Goal: Subscribe to service/newsletter

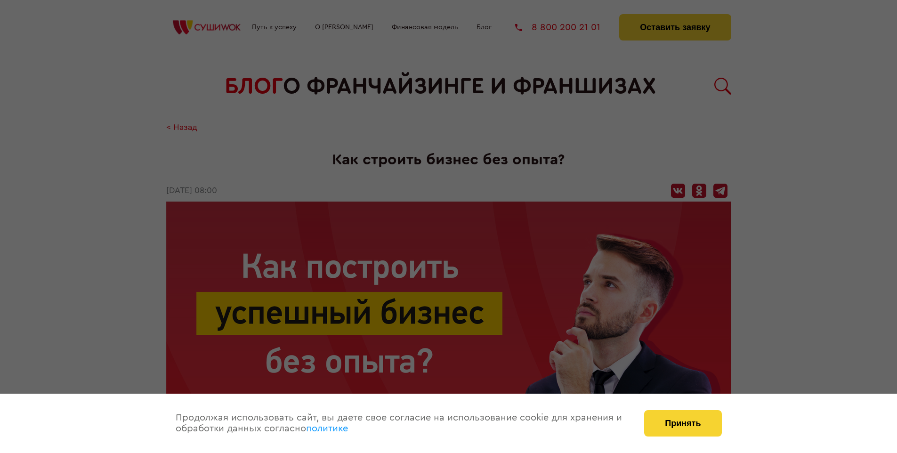
scroll to position [1142, 0]
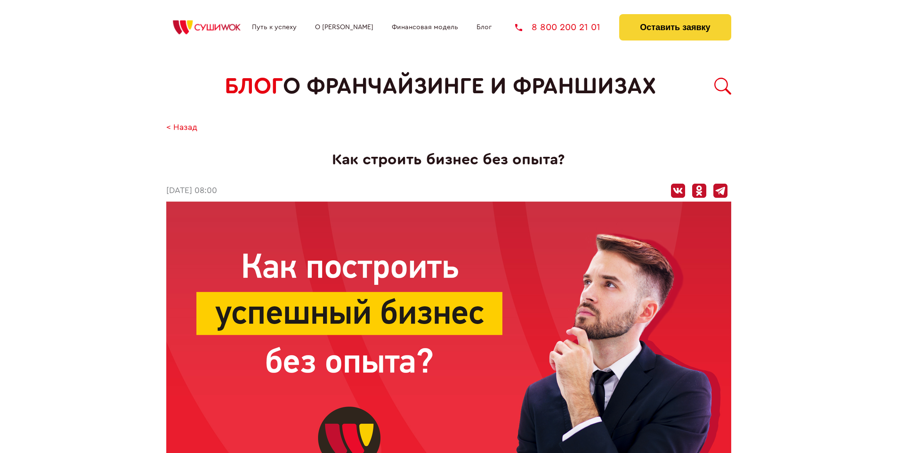
scroll to position [1142, 0]
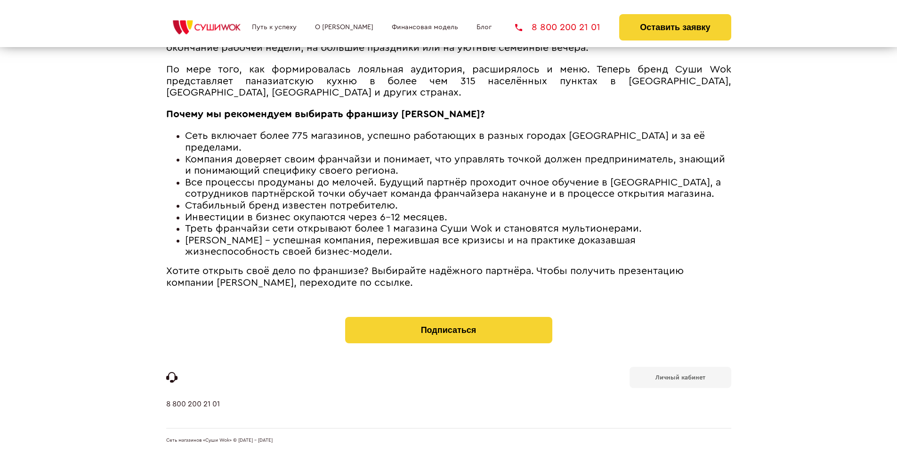
click at [680, 377] on b "Личный кабинет" at bounding box center [681, 377] width 50 height 6
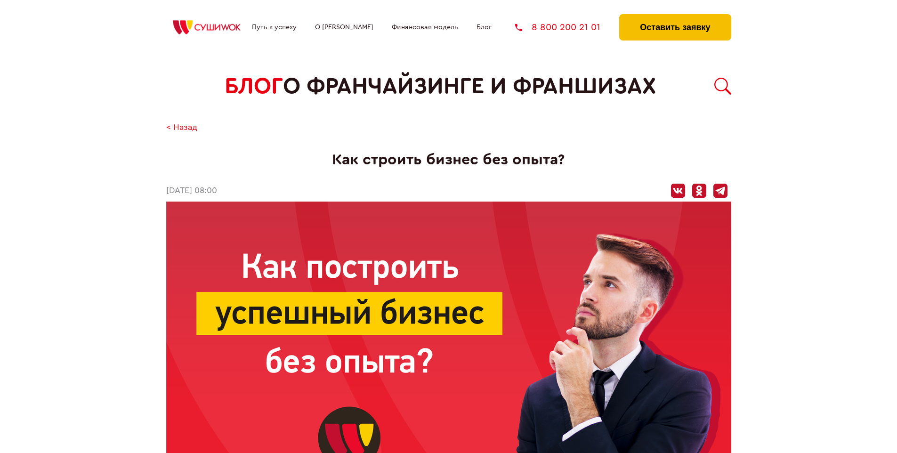
click at [675, 16] on button "Оставить заявку" at bounding box center [675, 27] width 112 height 26
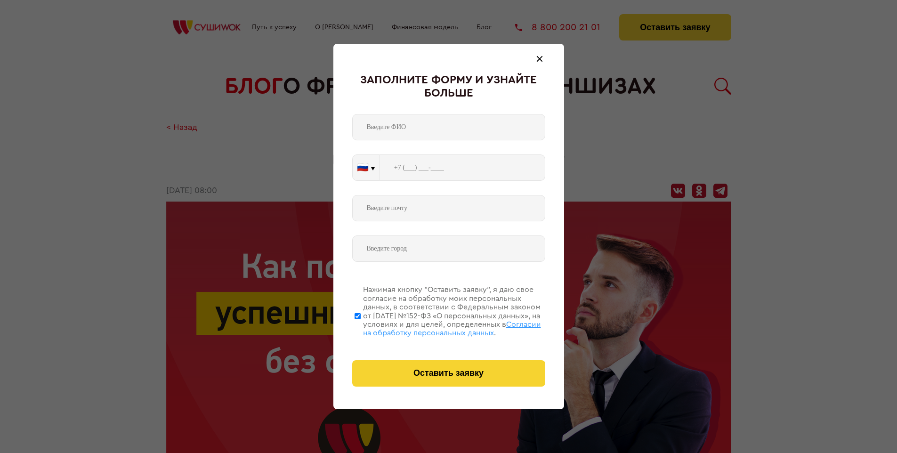
click at [437, 327] on span "Согласии на обработку персональных данных" at bounding box center [452, 329] width 178 height 16
click at [361, 327] on input "Нажимая кнопку “Оставить заявку”, я даю свое согласие на обработку моих персона…" at bounding box center [358, 315] width 6 height 75
checkbox input "false"
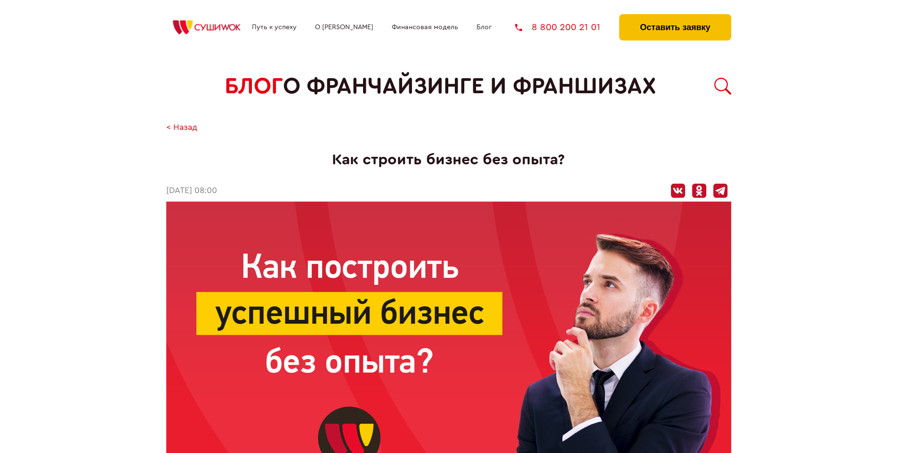
click at [675, 16] on button "Оставить заявку" at bounding box center [675, 27] width 112 height 26
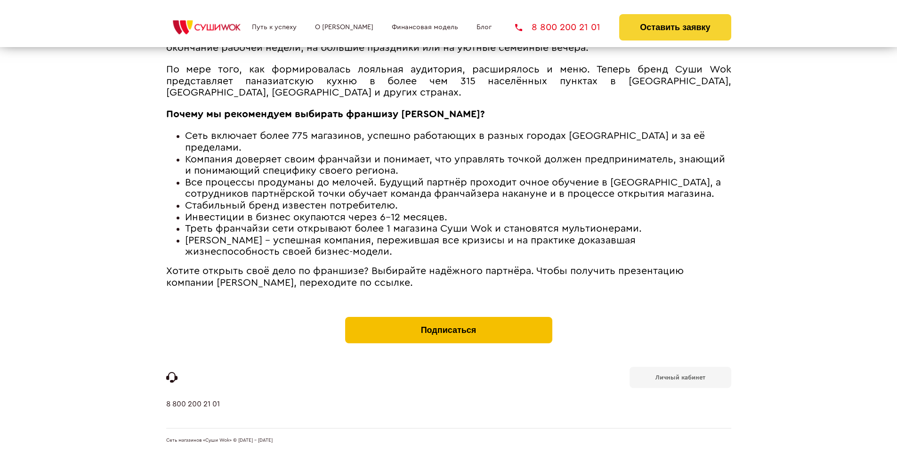
click at [448, 319] on button "Подписаться" at bounding box center [448, 330] width 207 height 26
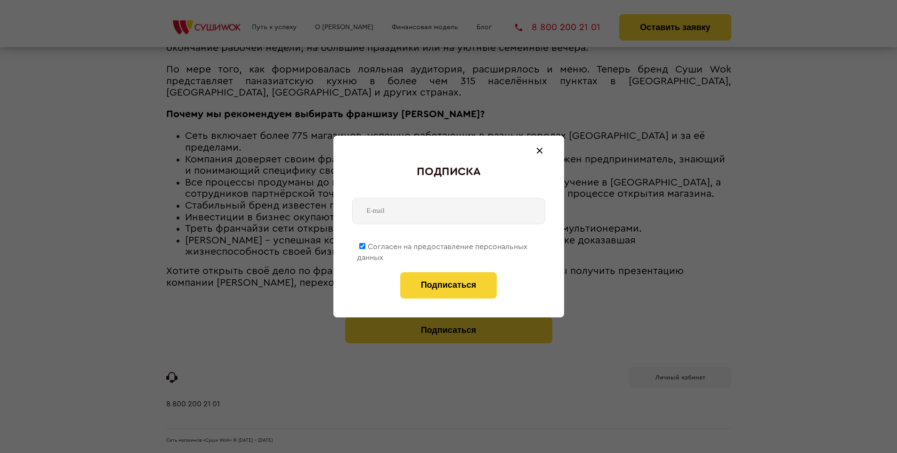
click at [443, 245] on span "Согласен на предоставление персональных данных" at bounding box center [442, 252] width 171 height 18
click at [365, 245] on input "Согласен на предоставление персональных данных" at bounding box center [362, 246] width 6 height 6
checkbox input "false"
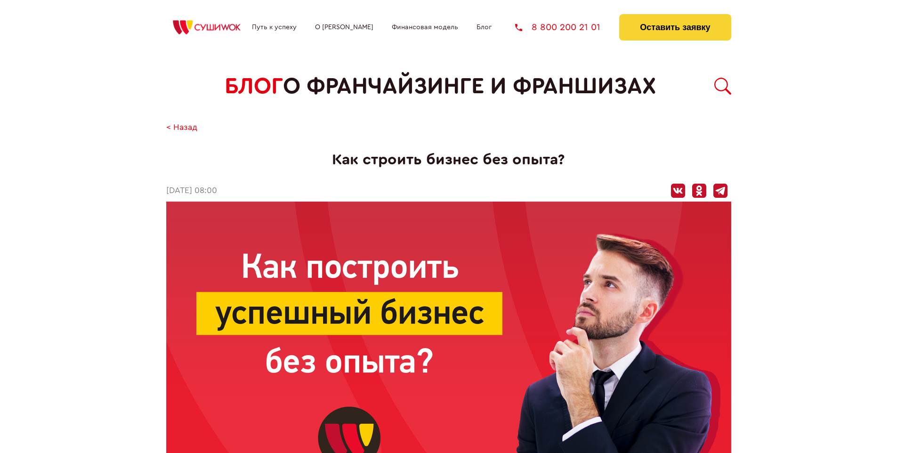
scroll to position [1142, 0]
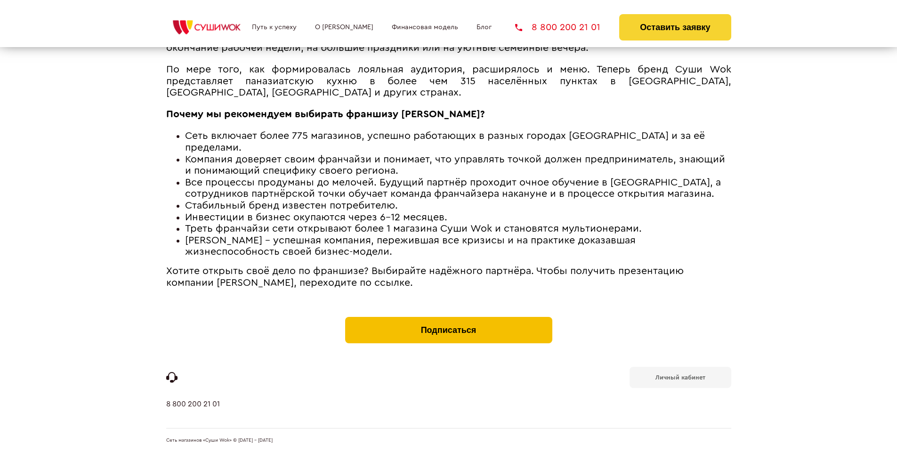
click at [448, 319] on button "Подписаться" at bounding box center [448, 330] width 207 height 26
